Goal: Use online tool/utility

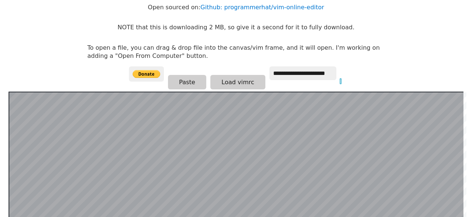
scroll to position [70, 0]
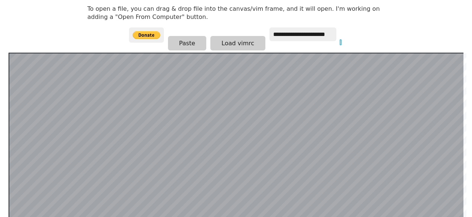
scroll to position [144, 0]
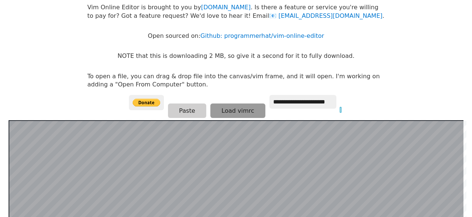
scroll to position [111, 0]
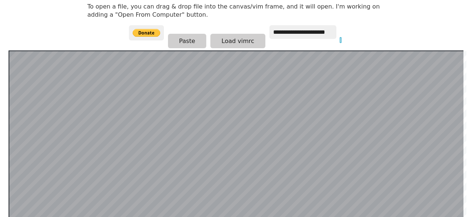
scroll to position [144, 0]
